Goal: Information Seeking & Learning: Learn about a topic

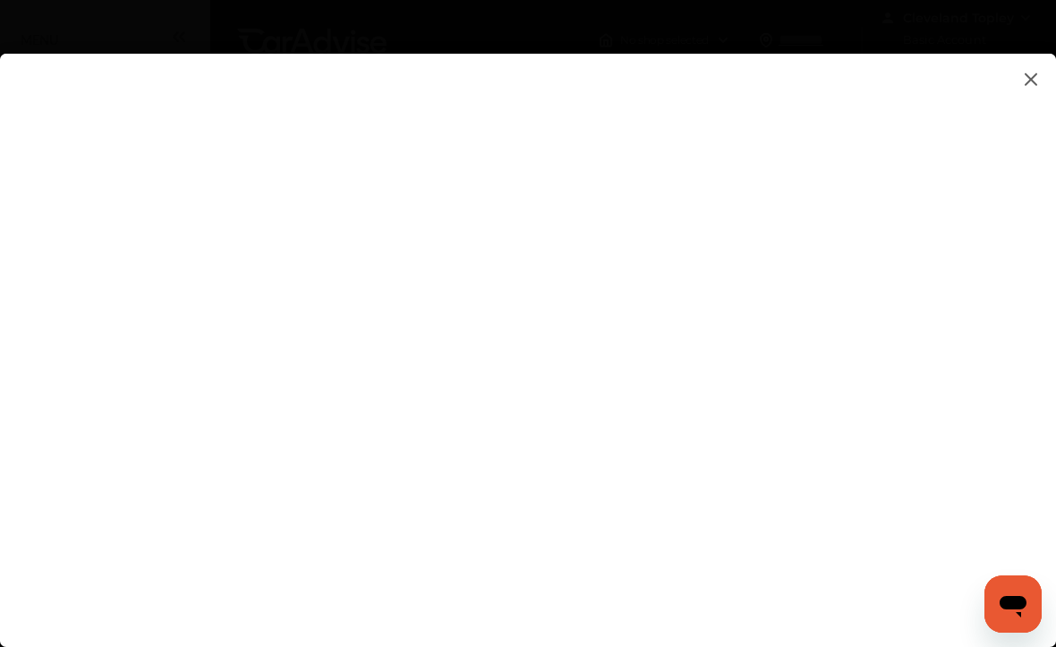
click at [1002, 604] on icon "Open messaging window" at bounding box center [1013, 606] width 27 height 21
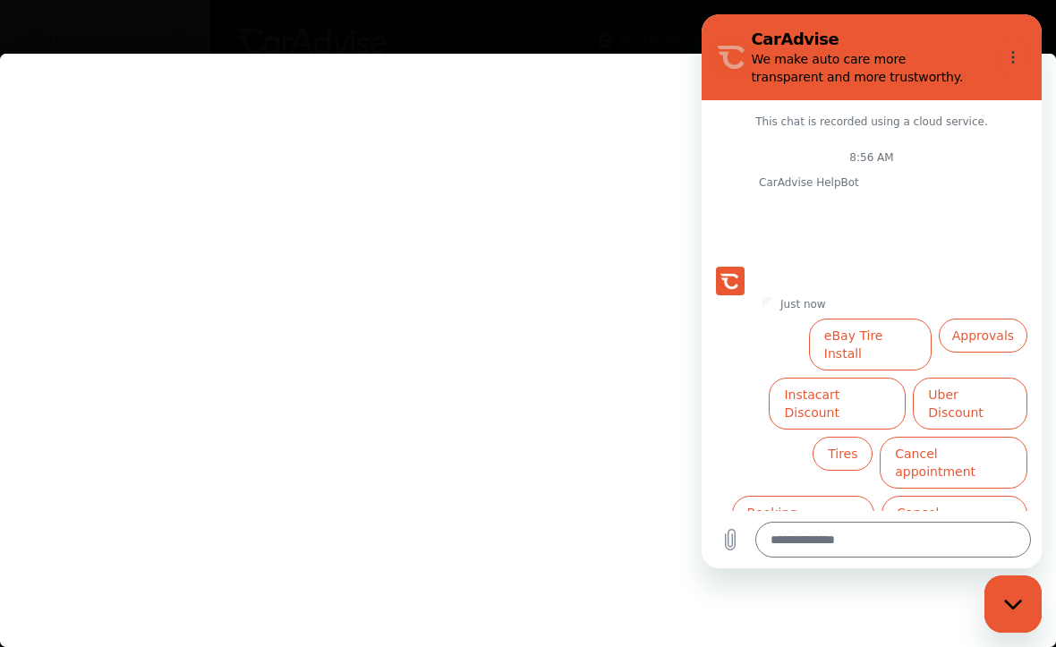
scroll to position [11, 0]
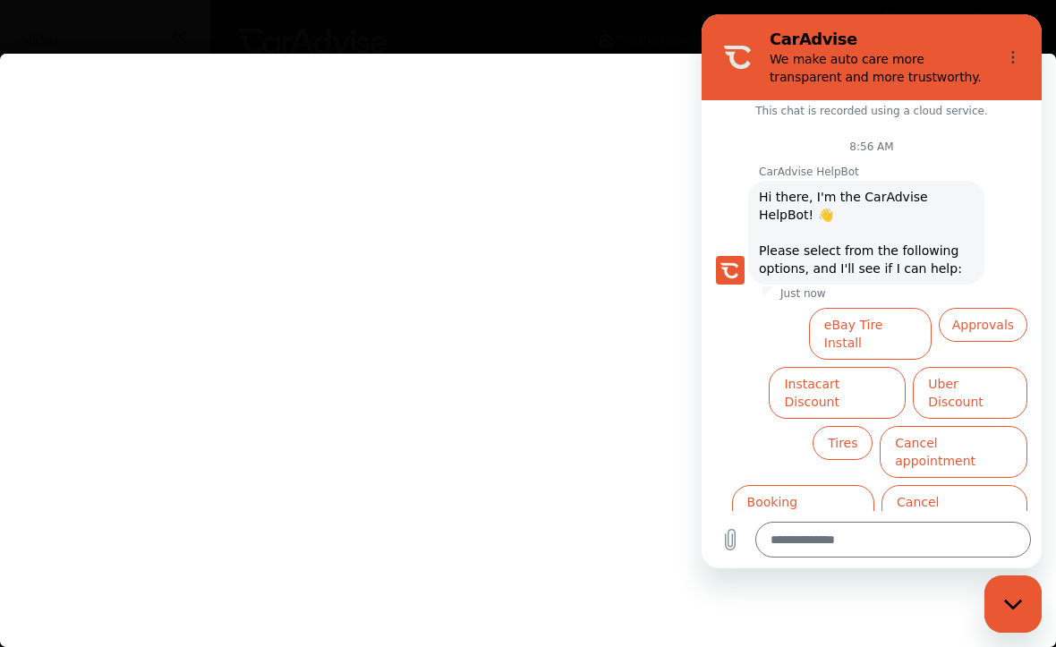
click at [476, 586] on flutter-view at bounding box center [528, 332] width 1056 height 557
click at [1029, 60] on button "Options menu" at bounding box center [1013, 57] width 36 height 36
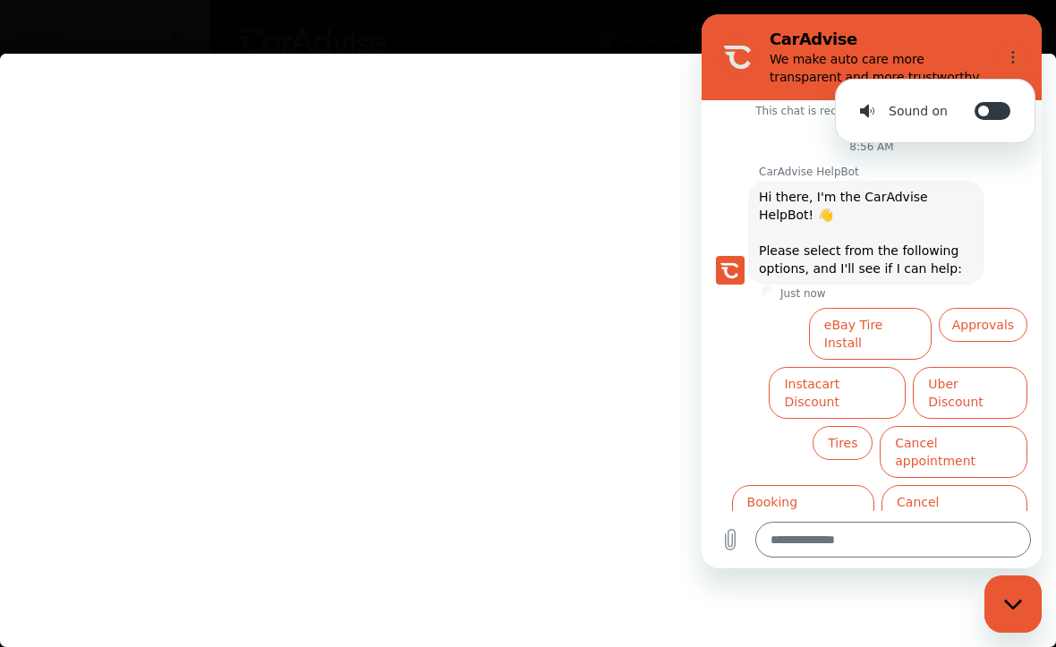
click at [866, 634] on div at bounding box center [528, 350] width 1056 height 593
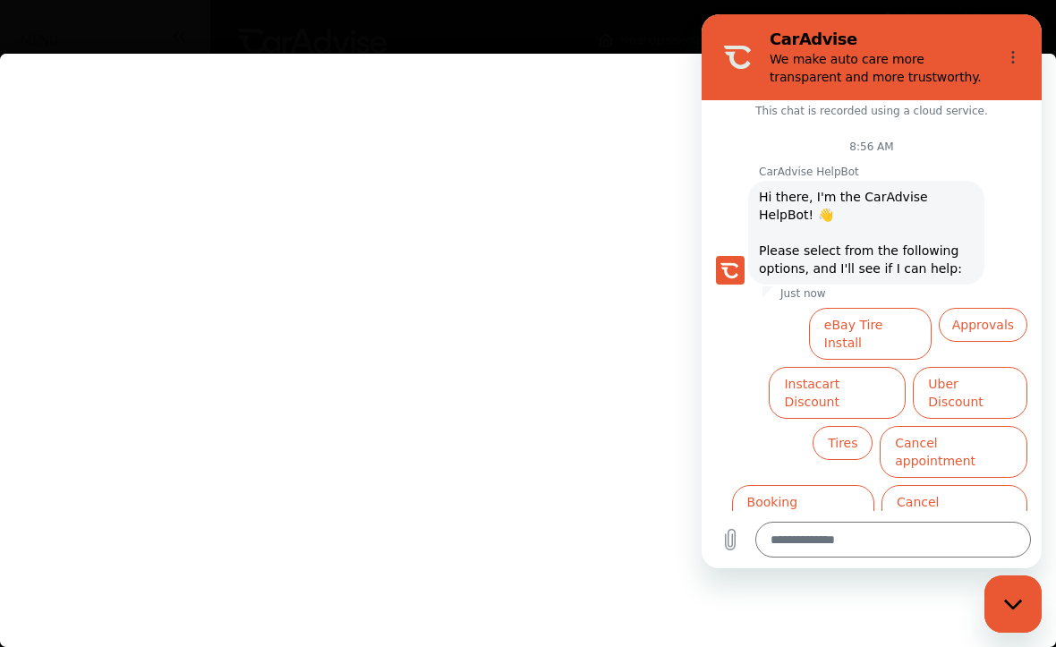
click at [1014, 604] on icon "Close messaging window" at bounding box center [1013, 605] width 19 height 12
type textarea "*"
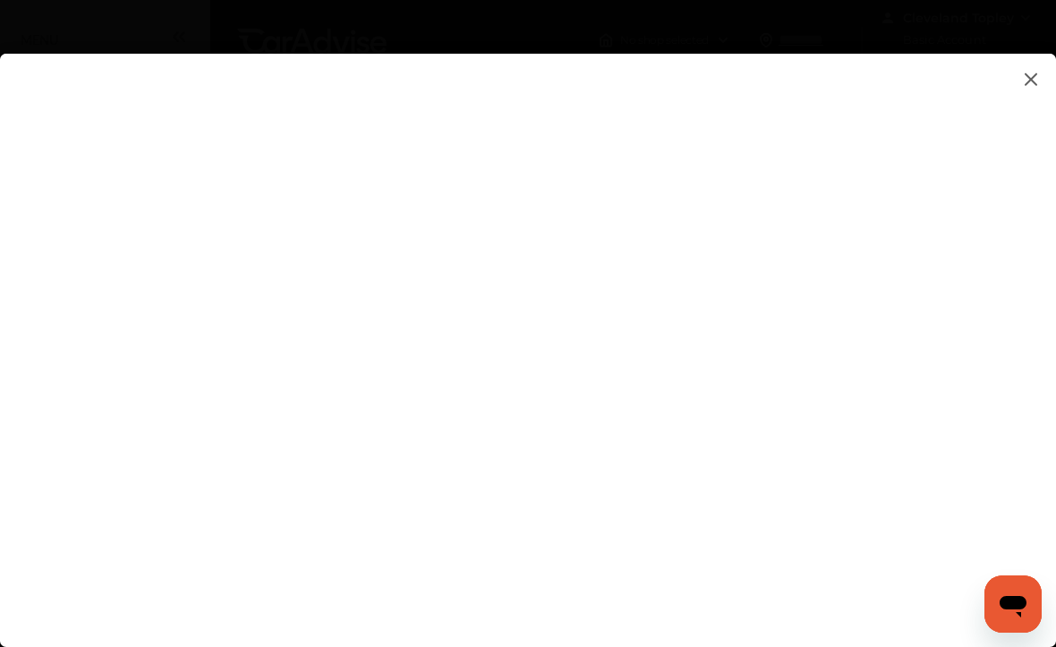
click at [618, 154] on flutter-view at bounding box center [528, 332] width 1056 height 557
click at [1033, 82] on img at bounding box center [1030, 79] width 21 height 22
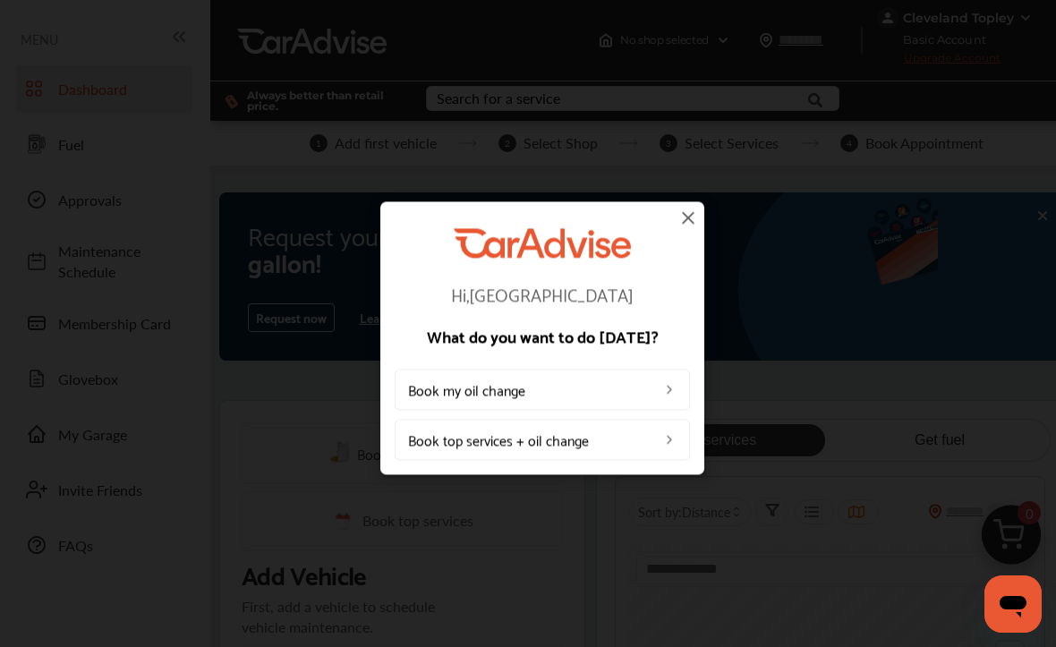
click at [684, 217] on img at bounding box center [687, 217] width 21 height 21
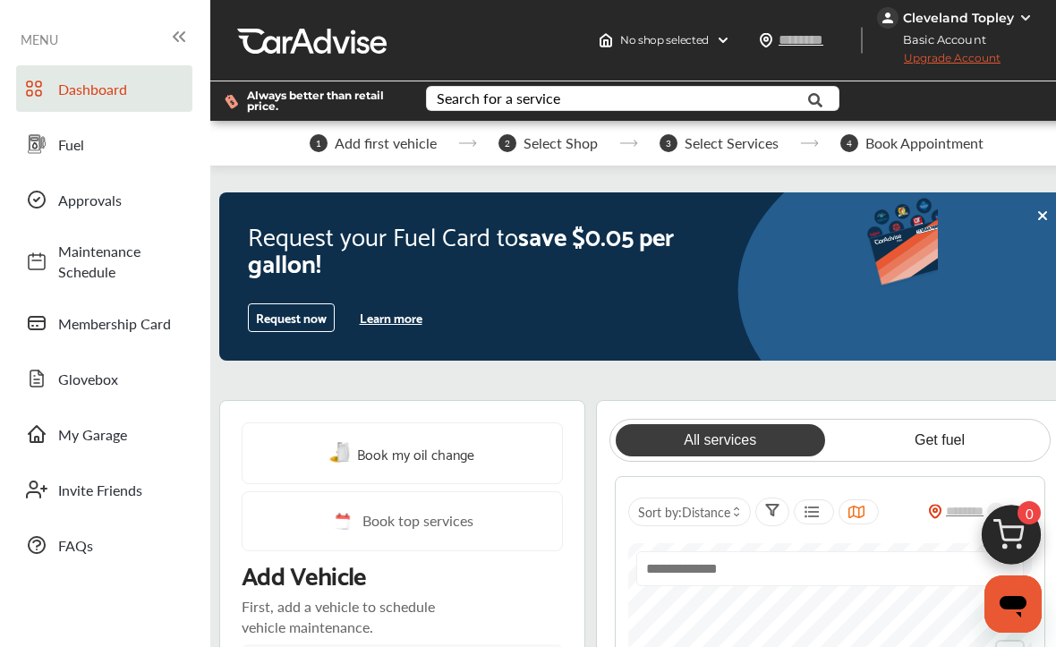
click at [402, 311] on button "Learn more" at bounding box center [391, 317] width 77 height 27
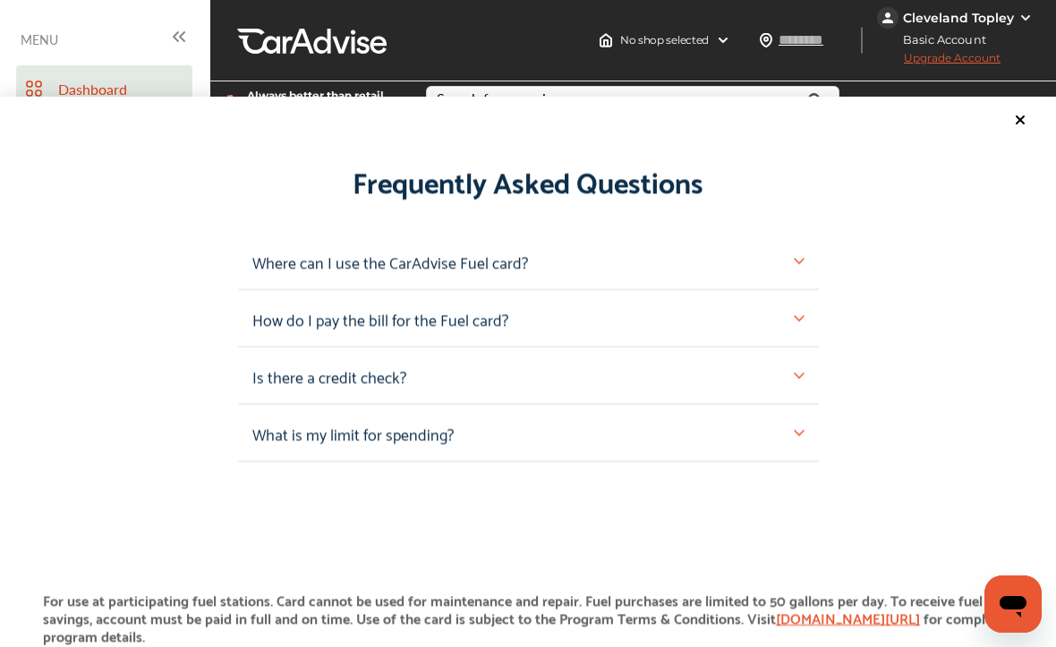
scroll to position [1707, 0]
click at [821, 275] on div "Frequently Asked Questions Where can I use the CarAdvise Fuel card? How do I pa…" at bounding box center [528, 308] width 1056 height 306
click at [795, 265] on img at bounding box center [799, 259] width 11 height 11
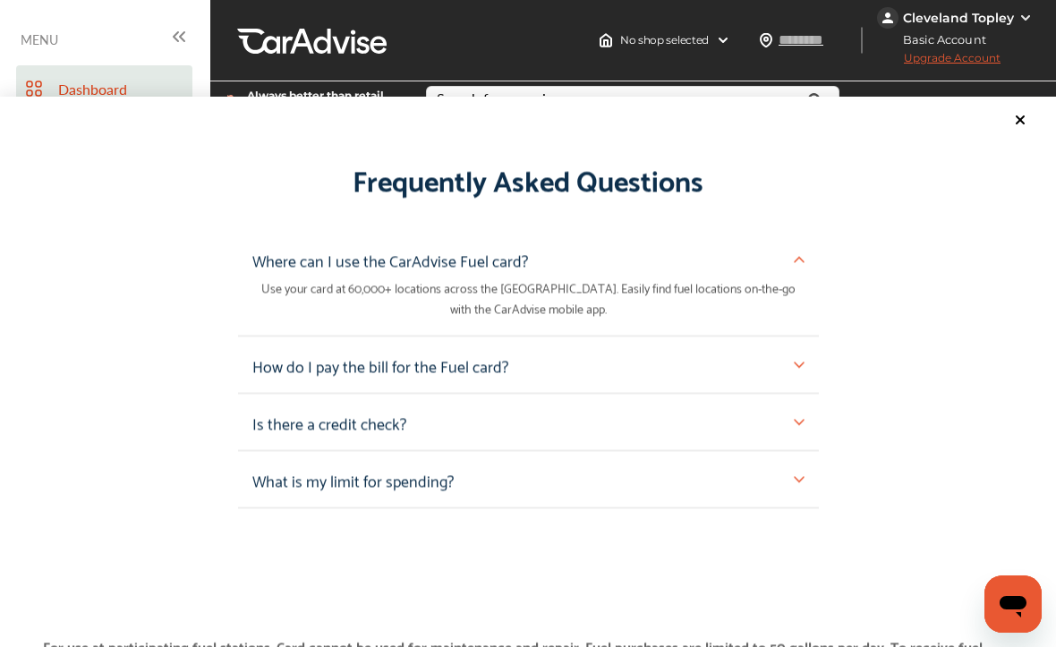
click at [796, 485] on img at bounding box center [799, 479] width 11 height 11
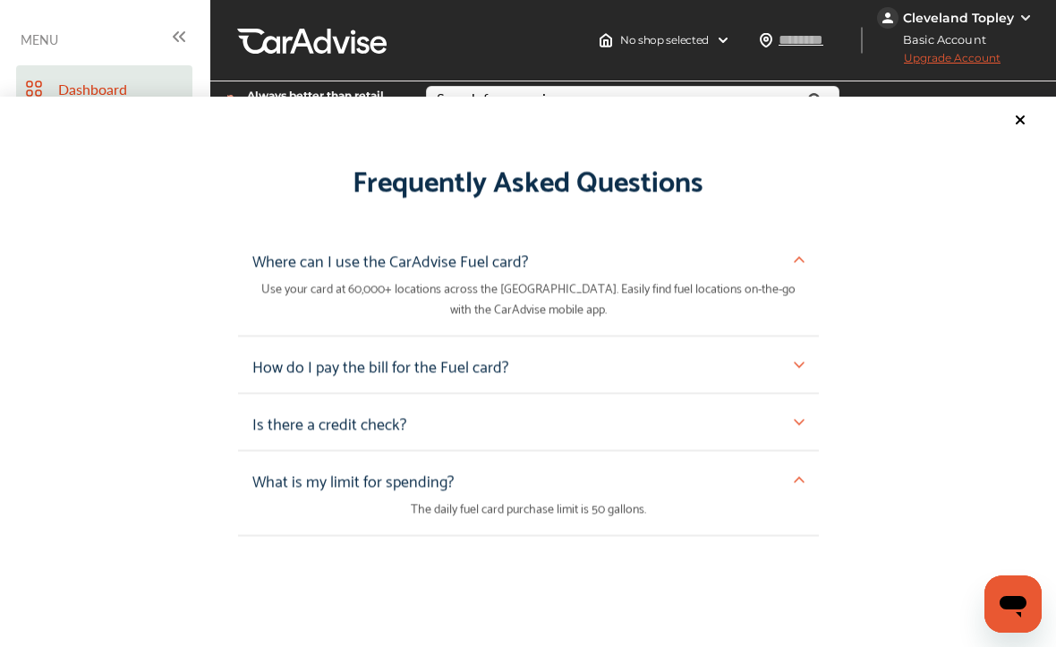
click at [798, 481] on div "What is my limit for spending?" at bounding box center [528, 480] width 552 height 28
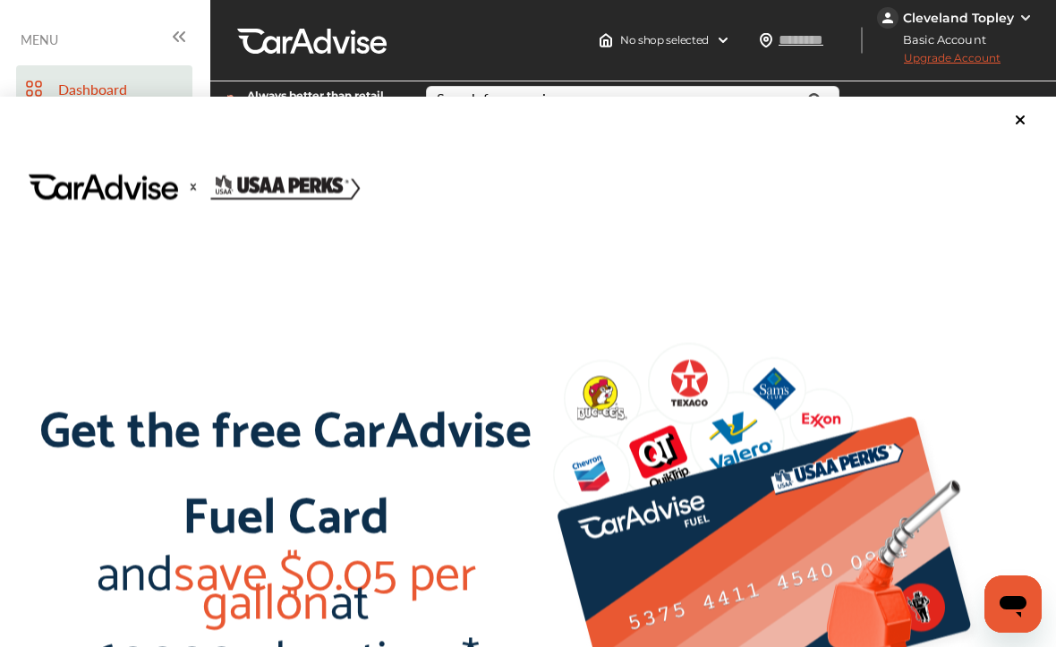
scroll to position [0, 0]
click at [1020, 125] on icon at bounding box center [1020, 120] width 14 height 14
